Goal: Task Accomplishment & Management: Complete application form

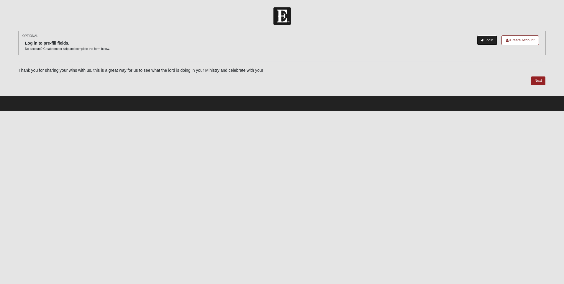
click at [490, 40] on link "Login" at bounding box center [487, 40] width 20 height 10
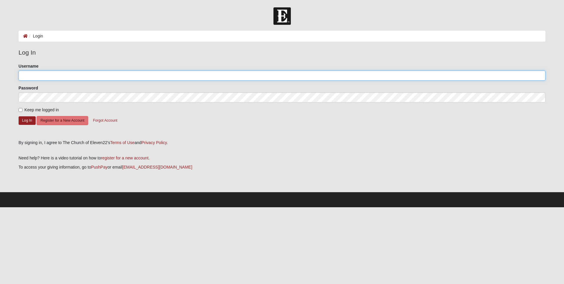
click at [40, 76] on input "Username" at bounding box center [282, 75] width 527 height 10
type input "prlady1977"
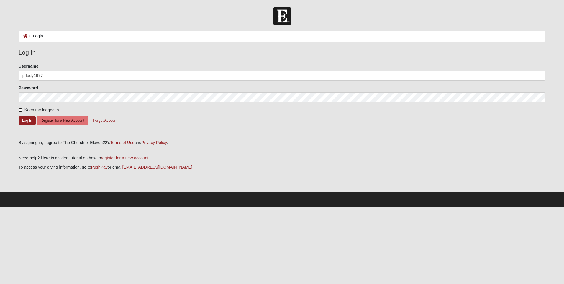
click at [20, 110] on input "Keep me logged in" at bounding box center [21, 110] width 4 height 4
checkbox input "true"
click at [28, 121] on button "Log In" at bounding box center [27, 120] width 17 height 9
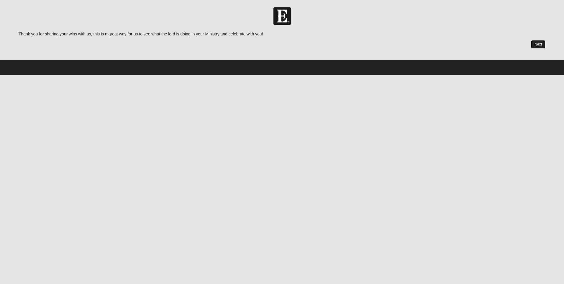
click at [540, 45] on link "Next" at bounding box center [538, 44] width 14 height 9
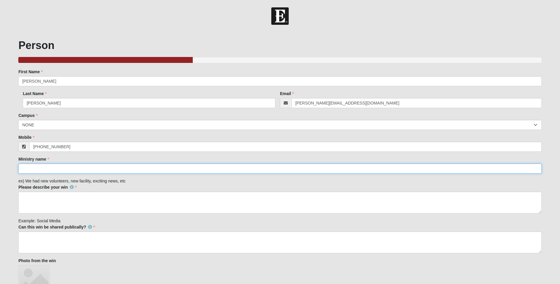
click at [50, 166] on input "Ministry name" at bounding box center [279, 168] width 523 height 10
type input "Seeds of Love Outreach"
click at [60, 199] on textarea "Please describe your win" at bounding box center [279, 202] width 523 height 22
click at [87, 196] on textarea "Since inception of our new program, Project Love" at bounding box center [279, 202] width 523 height 22
click at [144, 197] on textarea "Since inception of our new program earlier this year, Project Love" at bounding box center [279, 202] width 523 height 22
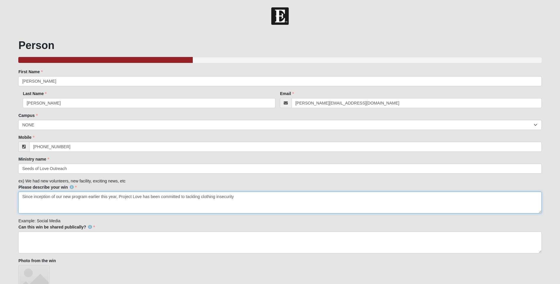
click at [87, 197] on textarea "Since inception of our new program earlier this year, Project Love has been com…" at bounding box center [279, 202] width 523 height 22
click at [56, 196] on textarea "Since inception of Project Love earlier this year, Project Love has been commit…" at bounding box center [279, 202] width 523 height 22
click at [88, 197] on textarea "Since inception of our Project Love earlier this year, Project Love has been co…" at bounding box center [279, 202] width 523 height 22
click at [251, 196] on textarea "Since inception of our Project Love program earlier this year, Project Love has…" at bounding box center [279, 202] width 523 height 22
drag, startPoint x: 176, startPoint y: 197, endPoint x: 135, endPoint y: 196, distance: 41.0
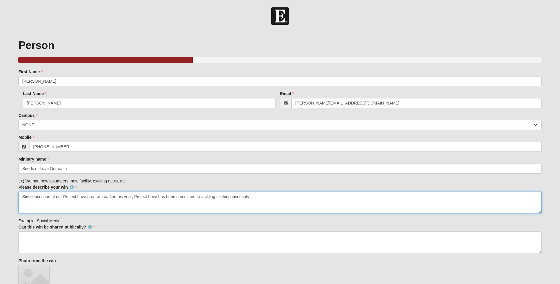
click at [135, 196] on textarea "Since inception of our Project Love program earlier this year, Project Love has…" at bounding box center [279, 202] width 523 height 22
click at [243, 199] on textarea "Since inception of our Project Love program earlier this year, we have been com…" at bounding box center [279, 202] width 523 height 22
click at [358, 196] on textarea "Since inception of our Project Love program earlier this year, we have been com…" at bounding box center [279, 202] width 523 height 22
click at [22, 197] on textarea "Since inception of our Project Love program earlier this year, we have been com…" at bounding box center [279, 202] width 523 height 22
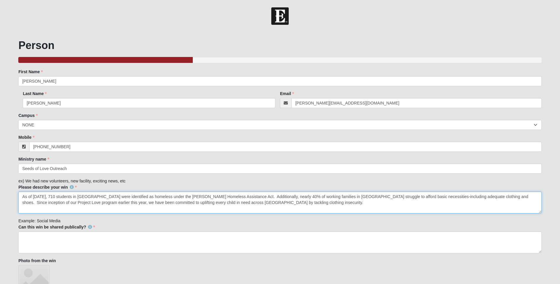
drag, startPoint x: 45, startPoint y: 202, endPoint x: 24, endPoint y: 203, distance: 21.3
click at [24, 203] on textarea "As of February 2025, 710 students in Clay County were identified as homeless un…" at bounding box center [279, 202] width 523 height 22
click at [50, 203] on textarea "As of February 2025, 710 students in Clay County were identified as homeless un…" at bounding box center [279, 202] width 523 height 22
click at [49, 203] on textarea "As of February 2025, 710 students in Clay County were identified as homeless un…" at bounding box center [279, 202] width 523 height 22
click at [157, 203] on textarea "As of February 2025, 710 students in Clay County were identified as homeless un…" at bounding box center [279, 202] width 523 height 22
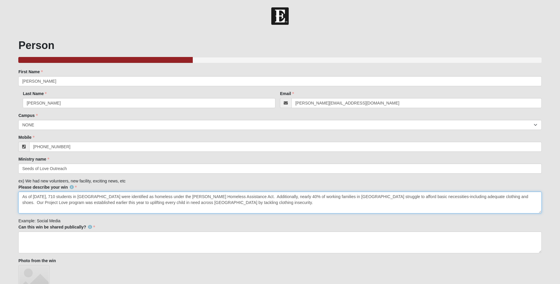
click at [127, 204] on textarea "As of February 2025, 710 students in Clay County were identified as homeless un…" at bounding box center [279, 202] width 523 height 22
click at [288, 202] on textarea "As of February 2025, 710 students in Clay County were identified as homeless un…" at bounding box center [279, 202] width 523 height 22
click at [279, 204] on textarea "As of February 2025, 710 students in Clay County were identified as homeless un…" at bounding box center [279, 202] width 523 height 22
click at [279, 203] on textarea "As of February 2025, 710 students in Clay County were identified as homeless un…" at bounding box center [279, 202] width 523 height 22
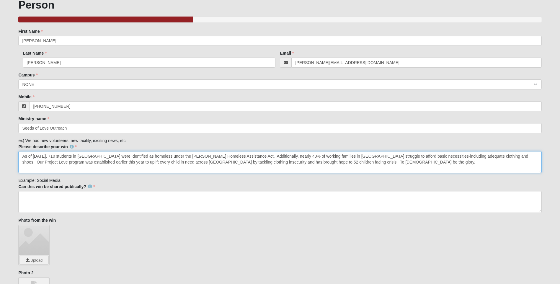
scroll to position [61, 0]
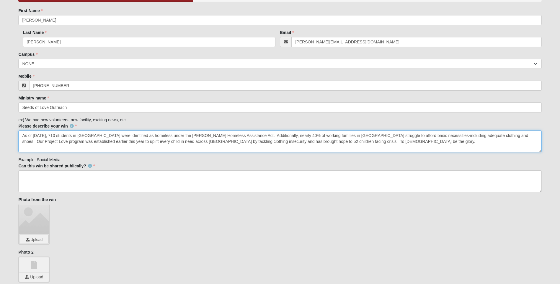
drag, startPoint x: 416, startPoint y: 141, endPoint x: 372, endPoint y: 140, distance: 44.3
click at [372, 140] on textarea "As of February 2025, 710 students in Clay County were identified as homeless un…" at bounding box center [279, 141] width 523 height 22
type textarea "As of February 2025, 710 students in Clay County were identified as homeless un…"
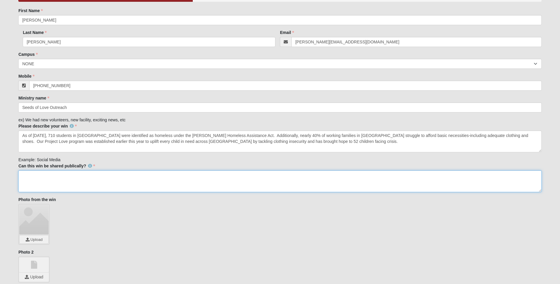
click at [67, 176] on textarea "Can this win be shared publically?" at bounding box center [279, 181] width 523 height 22
type textarea "Yes"
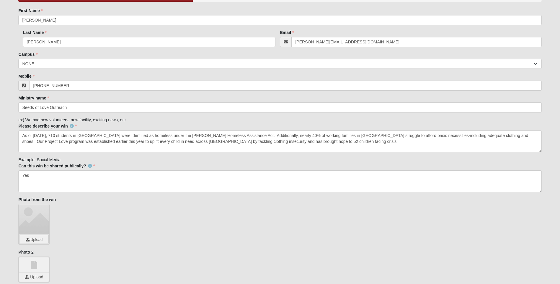
click at [33, 222] on div at bounding box center [33, 219] width 29 height 29
click at [39, 239] on input "file" at bounding box center [33, 239] width 29 height 8
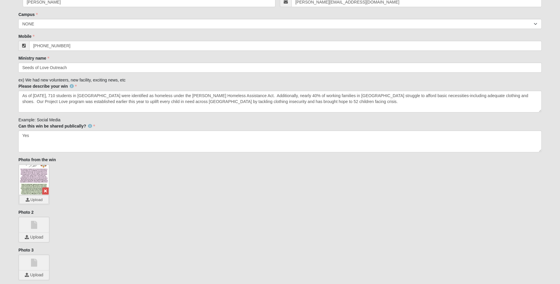
scroll to position [137, 0]
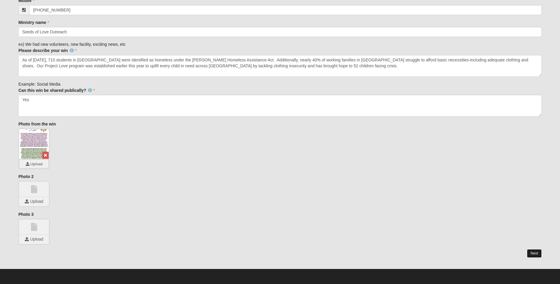
click at [535, 255] on link "Next" at bounding box center [534, 253] width 14 height 9
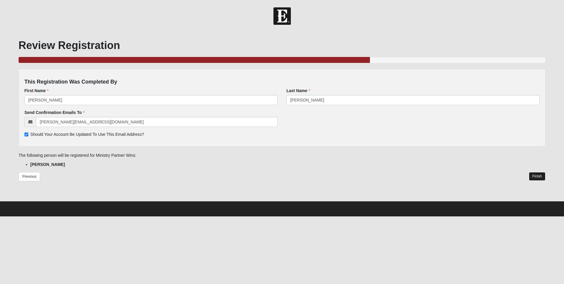
click at [535, 174] on link "Finish" at bounding box center [537, 176] width 17 height 9
